Goal: Find specific page/section: Find specific page/section

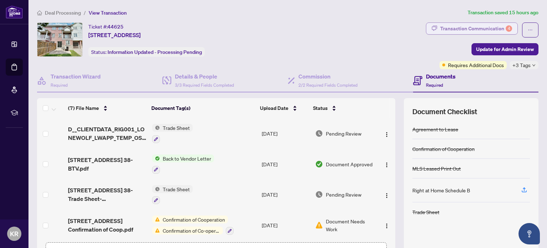
click at [480, 31] on div "Transaction Communication 4" at bounding box center [476, 28] width 72 height 11
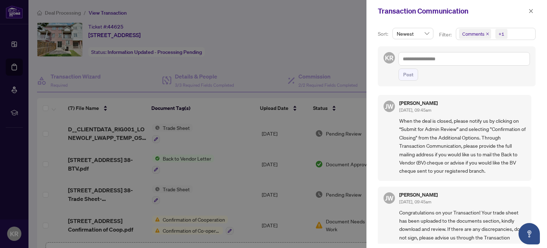
click at [310, 25] on div at bounding box center [273, 124] width 547 height 248
click at [530, 11] on icon "close" at bounding box center [531, 11] width 5 height 5
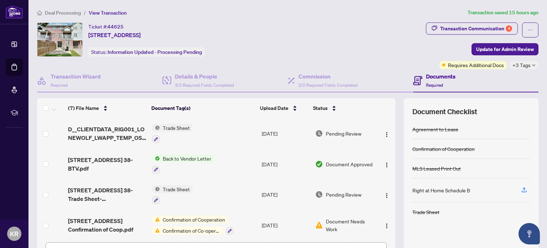
click at [364, 46] on div "Ticket #: 44625 38-6830 Meadowvale Town Circ Circ, Mississauga, Ontario L5N 7T5…" at bounding box center [230, 39] width 386 height 34
